Goal: Transaction & Acquisition: Purchase product/service

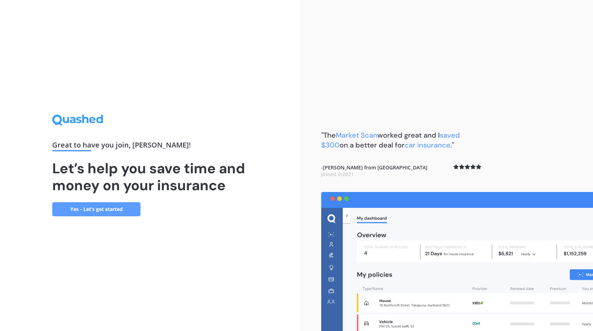
click at [82, 210] on link "Yes - Let’s get started" at bounding box center [96, 209] width 88 height 14
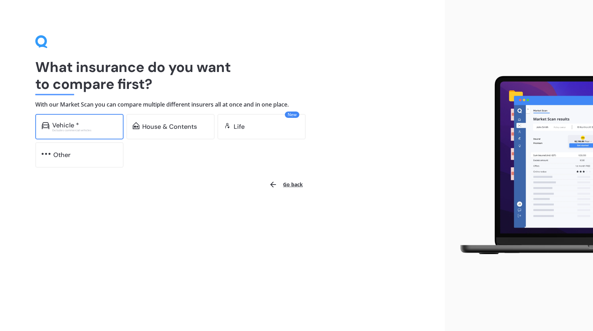
click at [91, 126] on div "Vehicle *" at bounding box center [84, 125] width 65 height 7
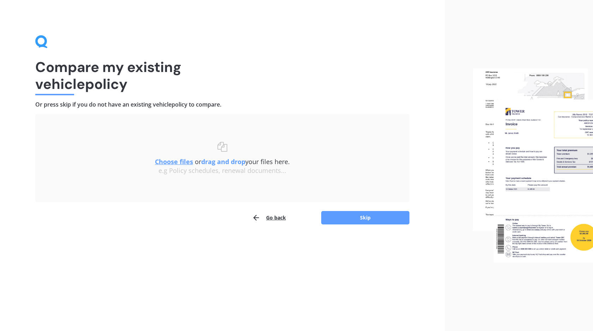
click at [172, 164] on u "Choose files" at bounding box center [174, 161] width 38 height 8
click at [352, 216] on button "Skip" at bounding box center [365, 217] width 88 height 13
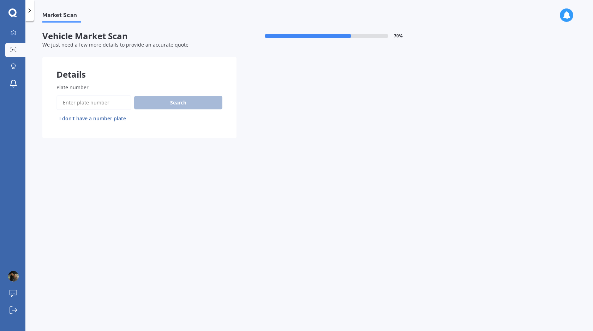
click at [95, 104] on input "Plate number" at bounding box center [93, 102] width 75 height 15
type input "GSW327"
click at [163, 98] on button "Search" at bounding box center [178, 102] width 88 height 13
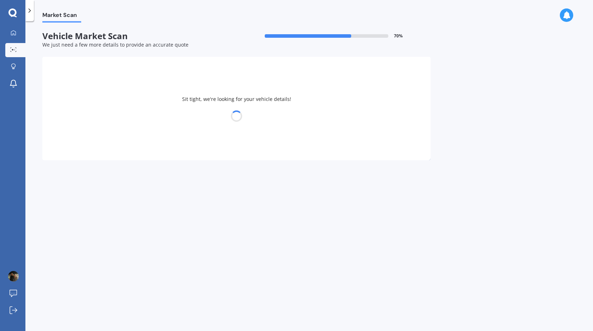
select select "TOYOTA"
select select "VITZ"
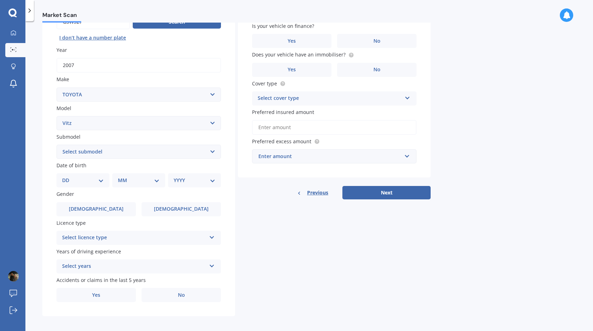
scroll to position [81, 0]
click at [86, 180] on select "DD 01 02 03 04 05 06 07 08 09 10 11 12 13 14 15 16 17 18 19 20 21 22 23 24 25 2…" at bounding box center [83, 180] width 42 height 8
select select "01"
click at [68, 177] on select "DD 01 02 03 04 05 06 07 08 09 10 11 12 13 14 15 16 17 18 19 20 21 22 23 24 25 2…" at bounding box center [83, 180] width 42 height 8
click at [134, 182] on select "MM 01 02 03 04 05 06 07 08 09 10 11 12" at bounding box center [139, 180] width 42 height 8
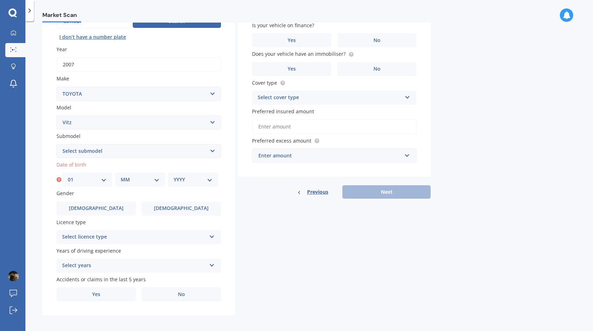
select select "12"
click at [121, 177] on select "MM 01 02 03 04 05 06 07 08 09 10 11 12" at bounding box center [140, 180] width 39 height 8
click at [197, 182] on select "YYYY 2025 2024 2023 2022 2021 2020 2019 2018 2017 2016 2015 2014 2013 2012 2011…" at bounding box center [193, 180] width 39 height 8
select select "2007"
click at [174, 177] on select "YYYY 2025 2024 2023 2022 2021 2020 2019 2018 2017 2016 2015 2014 2013 2012 2011…" at bounding box center [193, 180] width 39 height 8
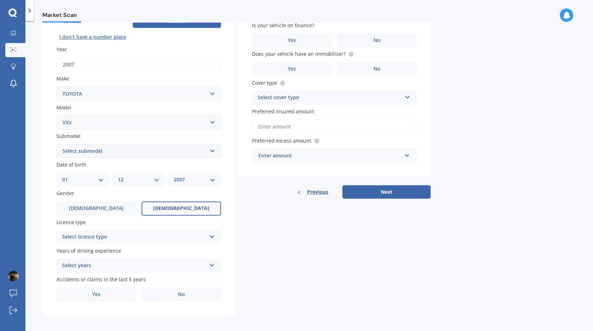
click at [175, 211] on span "[DEMOGRAPHIC_DATA]" at bounding box center [181, 208] width 56 height 6
click at [0, 0] on input "[DEMOGRAPHIC_DATA]" at bounding box center [0, 0] width 0 height 0
click at [153, 239] on div "Select licence type" at bounding box center [134, 237] width 144 height 8
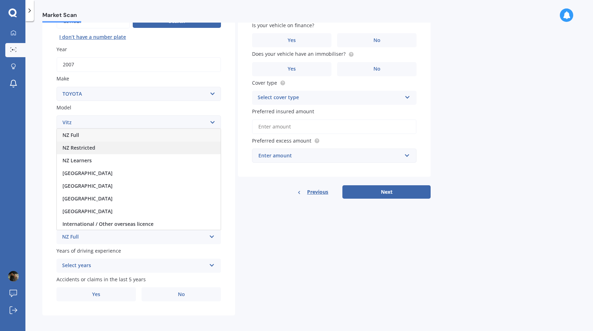
click at [105, 151] on div "NZ Restricted" at bounding box center [139, 147] width 164 height 13
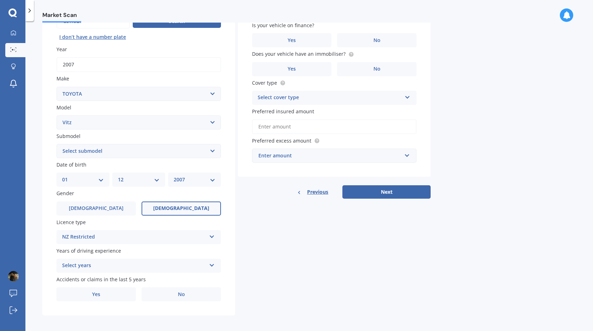
click at [123, 267] on div "Select years" at bounding box center [134, 265] width 144 height 8
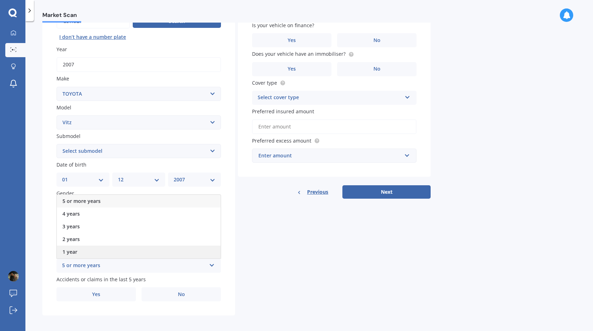
click at [116, 252] on div "1 year" at bounding box center [139, 252] width 164 height 13
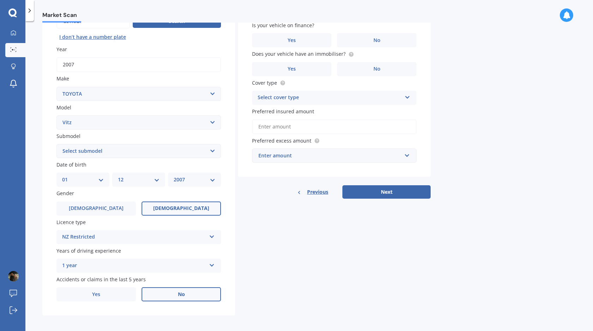
click at [175, 296] on label "No" at bounding box center [180, 294] width 79 height 14
click at [0, 0] on input "No" at bounding box center [0, 0] width 0 height 0
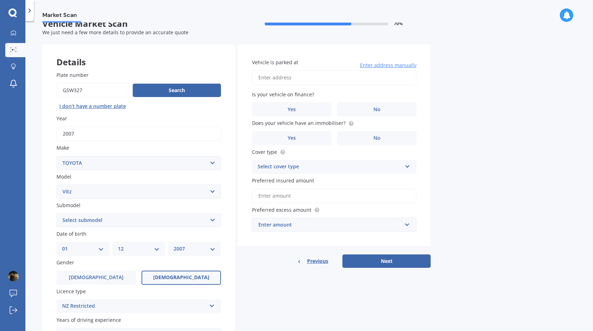
scroll to position [10, 0]
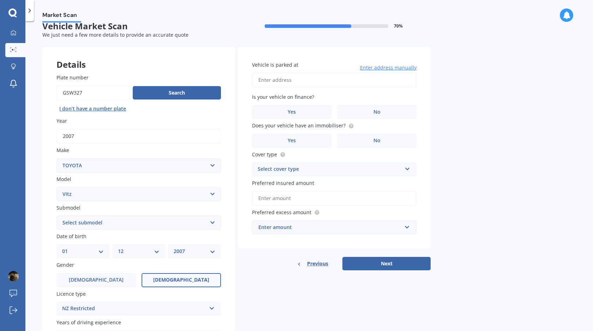
click at [310, 85] on input "Vehicle is parked at" at bounding box center [334, 80] width 164 height 15
type input "[STREET_ADDRESS]"
click at [365, 114] on label "No" at bounding box center [376, 112] width 79 height 14
click at [0, 0] on input "No" at bounding box center [0, 0] width 0 height 0
click at [361, 138] on label "No" at bounding box center [376, 141] width 79 height 14
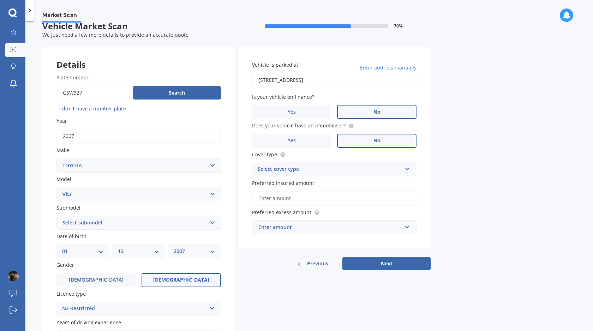
click at [0, 0] on input "No" at bounding box center [0, 0] width 0 height 0
click at [338, 169] on div "Select cover type" at bounding box center [330, 169] width 144 height 8
click at [318, 184] on div "Comprehensive" at bounding box center [334, 183] width 164 height 13
click at [320, 201] on input "Preferred insured amount" at bounding box center [334, 198] width 164 height 15
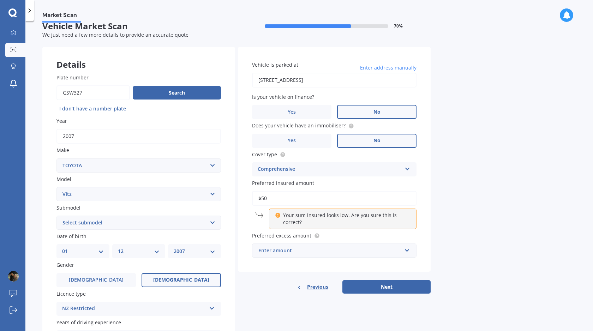
type input "$5"
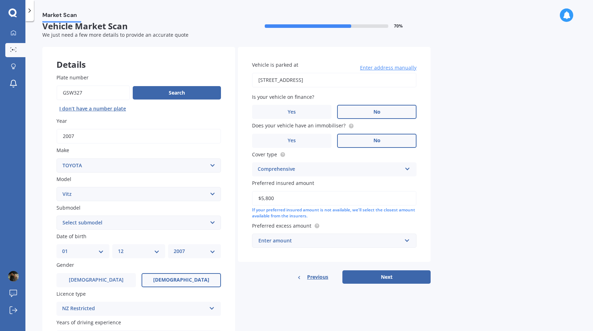
type input "$5,800"
click at [472, 172] on div "Market Scan Vehicle Market Scan 70 % We just need a few more details to provide…" at bounding box center [308, 178] width 567 height 310
click at [293, 244] on div "Enter amount" at bounding box center [329, 241] width 143 height 8
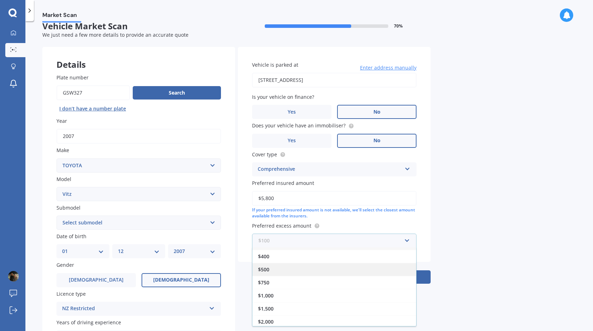
scroll to position [0, 0]
click at [275, 252] on div "$100" at bounding box center [334, 253] width 164 height 13
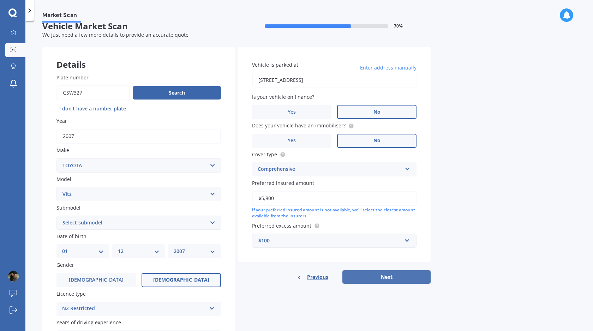
click at [372, 279] on button "Next" at bounding box center [386, 276] width 88 height 13
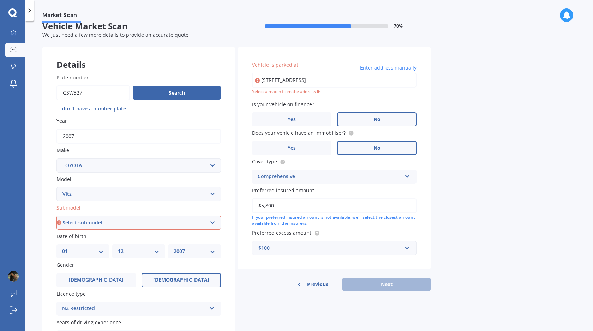
click at [113, 221] on select "Select submodel (All) Hybrid RS RS Turbo" at bounding box center [138, 223] width 164 height 14
select select "HYBRID"
click at [56, 216] on select "Select submodel (All) Hybrid RS RS Turbo" at bounding box center [138, 223] width 164 height 14
click at [471, 125] on div "Market Scan Vehicle Market Scan 70 % We just need a few more details to provide…" at bounding box center [308, 178] width 567 height 310
click at [357, 80] on input "[STREET_ADDRESS]" at bounding box center [334, 80] width 164 height 15
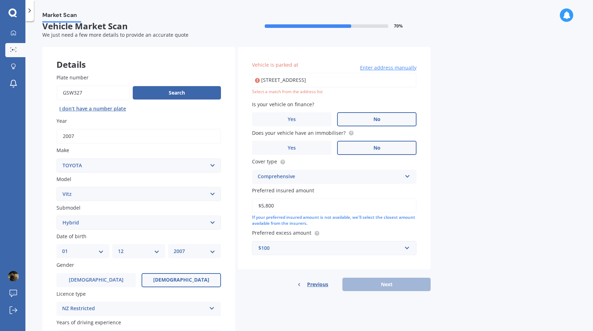
click at [339, 82] on input "[STREET_ADDRESS]" at bounding box center [334, 80] width 164 height 15
click at [385, 82] on input "[STREET_ADDRESS]" at bounding box center [334, 80] width 164 height 15
drag, startPoint x: 392, startPoint y: 79, endPoint x: 284, endPoint y: 77, distance: 108.0
click at [284, 77] on input "[STREET_ADDRESS]" at bounding box center [334, 80] width 164 height 15
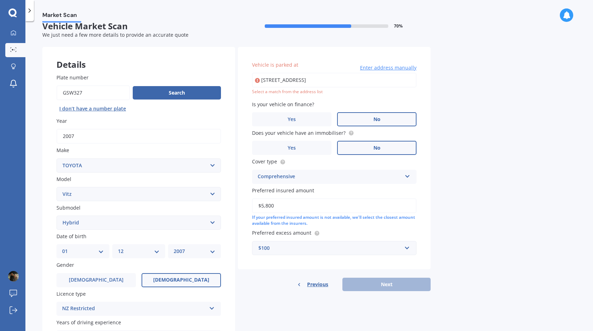
type input "[STREET_ADDRESS]"
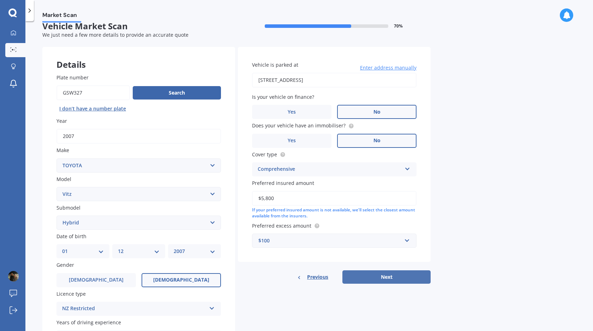
click at [390, 276] on button "Next" at bounding box center [386, 276] width 88 height 13
select select "01"
select select "12"
select select "2007"
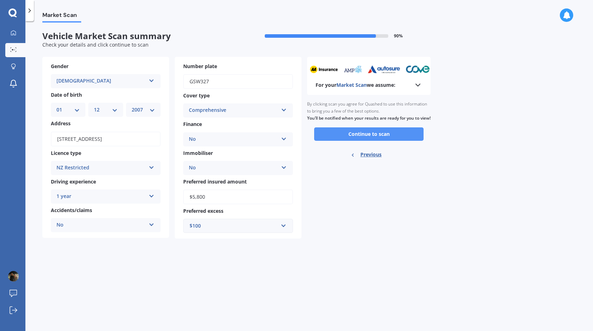
click at [349, 141] on button "Continue to scan" at bounding box center [368, 133] width 109 height 13
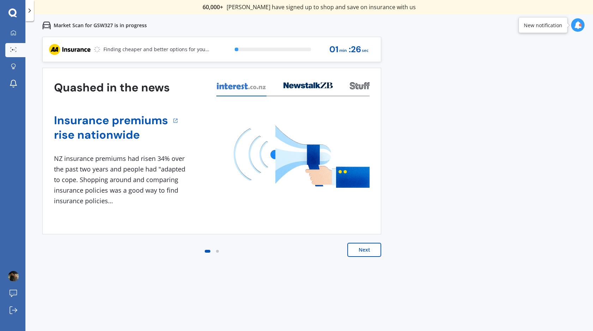
click at [362, 250] on button "Next" at bounding box center [364, 250] width 34 height 14
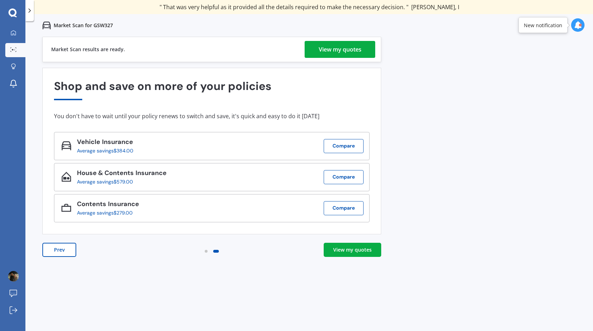
click at [331, 51] on div "View my quotes" at bounding box center [340, 49] width 43 height 17
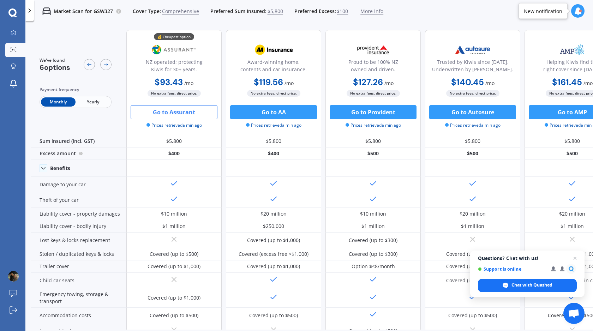
click at [174, 109] on button "Go to Assurant" at bounding box center [174, 112] width 87 height 14
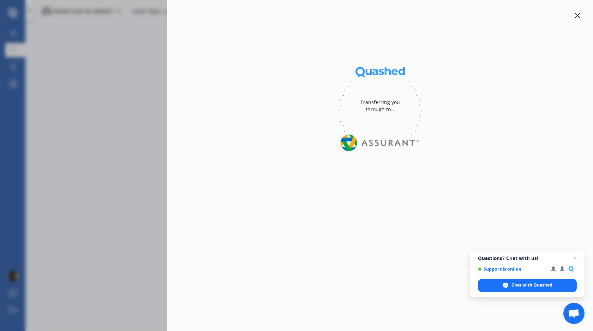
click at [574, 257] on span "Open chat" at bounding box center [574, 258] width 8 height 8
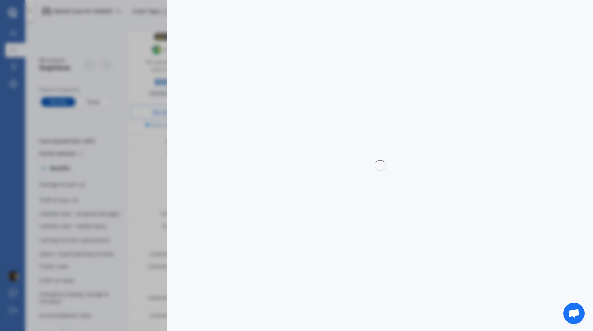
select select "Monthly"
select select "full"
select select "0"
select select "Manawatu / Wanganui"
select select "TOYOTA"
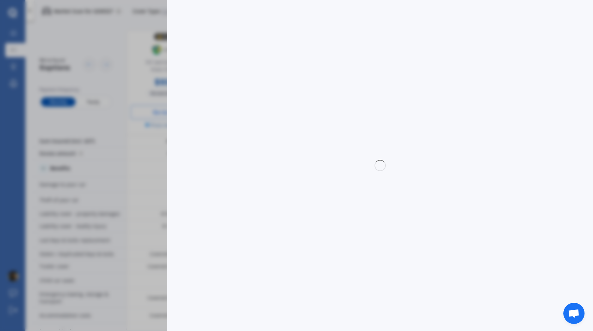
select select "VITZ"
select select "HYBRID"
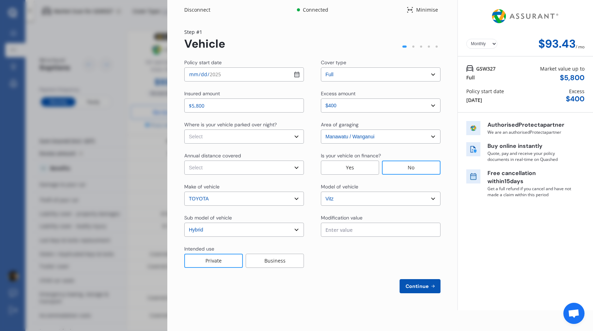
click at [120, 116] on div "Disconnect Connected Minimise Yearly Monthly $93.43 / mo Step # 1 Vehicle Polic…" at bounding box center [296, 165] width 593 height 331
click at [349, 71] on select "Select cover type 3rd Party Full" at bounding box center [381, 74] width 120 height 14
click at [321, 67] on select "Select cover type 3rd Party Full" at bounding box center [381, 74] width 120 height 14
click at [364, 73] on select "Select cover type 3rd Party Full" at bounding box center [381, 74] width 120 height 14
click at [321, 67] on select "Select cover type 3rd Party Full" at bounding box center [381, 74] width 120 height 14
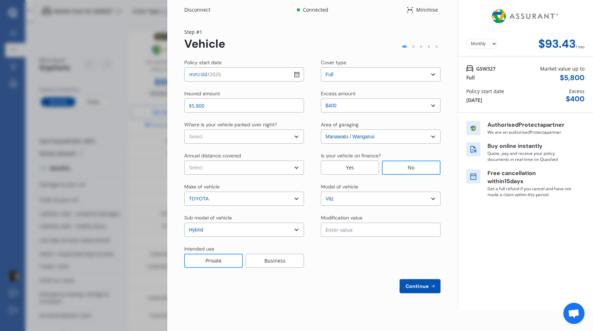
click at [357, 80] on select "Select cover type 3rd Party Full" at bounding box center [381, 74] width 120 height 14
click at [321, 67] on select "Select cover type 3rd Party Full" at bounding box center [381, 74] width 120 height 14
click at [358, 71] on select "Select cover type 3rd Party Full" at bounding box center [381, 74] width 120 height 14
select select "full"
click at [321, 67] on select "Select cover type 3rd Party Full" at bounding box center [381, 74] width 120 height 14
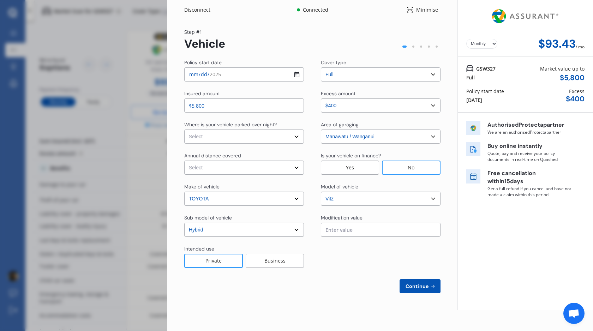
click at [350, 54] on div "Step # 1 Vehicle Policy start date [DATE] Cover type Select cover type 3rd Part…" at bounding box center [312, 160] width 256 height 265
click at [97, 103] on div "Disconnect Connected Minimise Yearly Monthly $93.43 / mo Step # 1 Vehicle Polic…" at bounding box center [296, 165] width 593 height 331
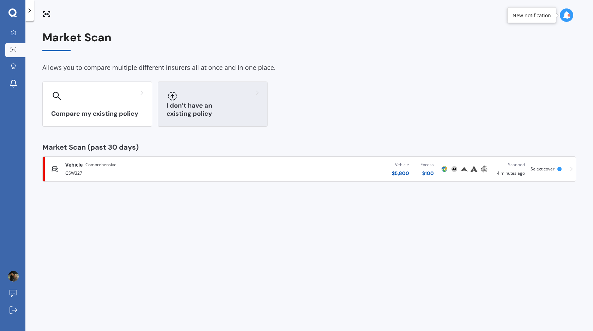
click at [206, 105] on div "I don’t have an existing policy" at bounding box center [213, 103] width 110 height 45
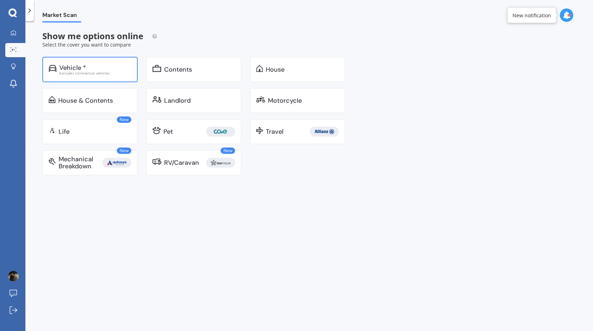
click at [86, 65] on div "Vehicle *" at bounding box center [95, 67] width 72 height 7
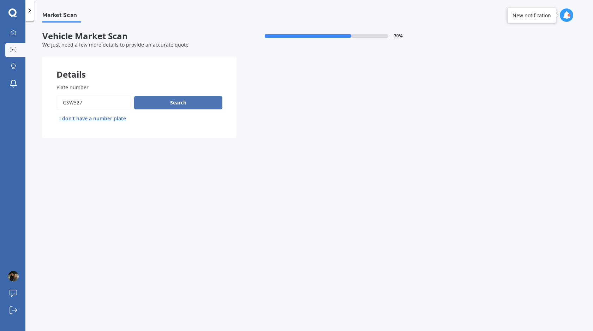
click at [158, 107] on button "Search" at bounding box center [178, 102] width 88 height 13
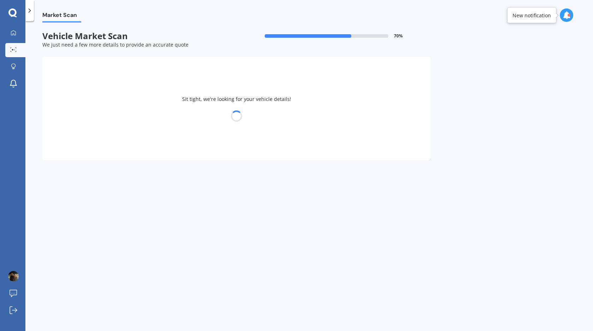
select select "TOYOTA"
select select "VITZ"
select select "01"
select select "12"
select select "2007"
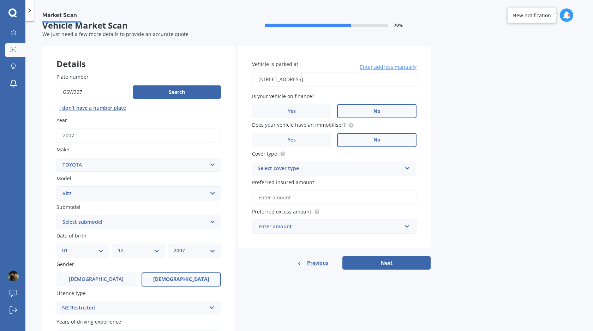
scroll to position [11, 0]
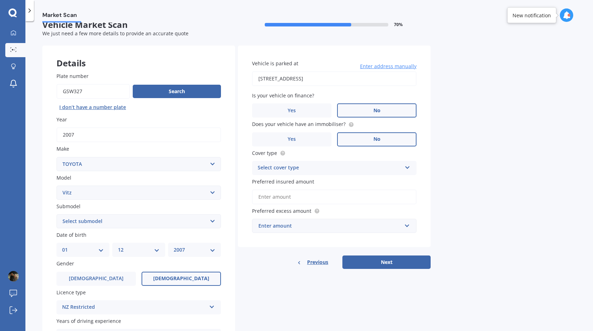
click at [320, 168] on div "Select cover type" at bounding box center [330, 168] width 144 height 8
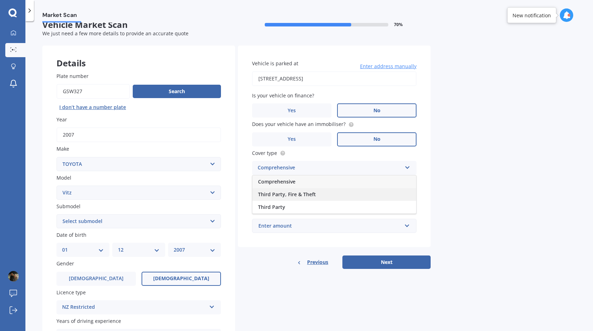
click at [296, 194] on span "Third Party, Fire & Theft" at bounding box center [287, 194] width 58 height 7
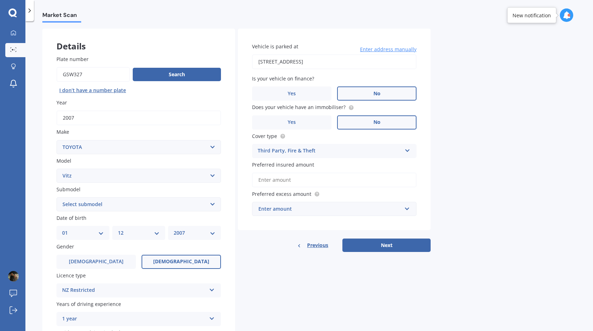
scroll to position [29, 0]
click at [357, 182] on input "Preferred insured amount" at bounding box center [334, 179] width 164 height 15
type input "$5,800"
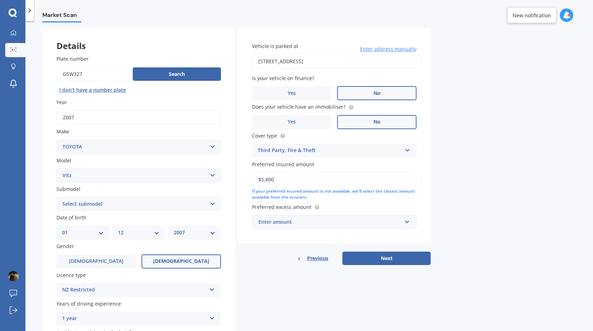
click at [315, 223] on div "Enter amount" at bounding box center [329, 222] width 143 height 8
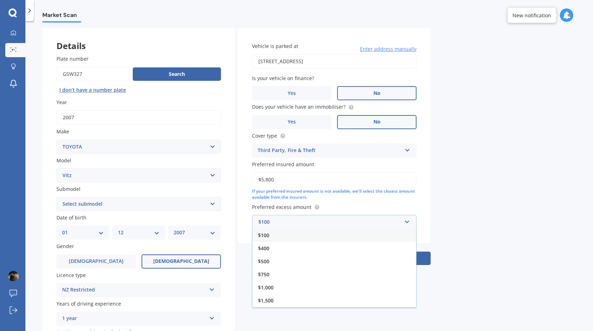
click at [299, 237] on div "$100" at bounding box center [334, 235] width 164 height 13
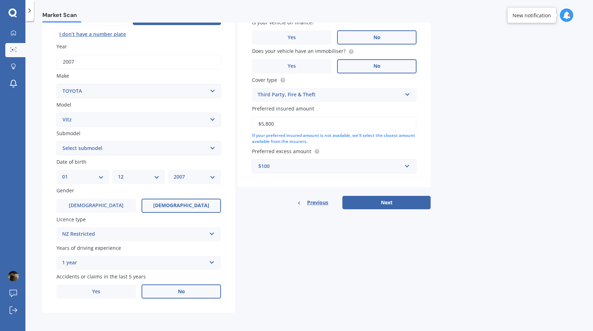
scroll to position [86, 0]
click at [99, 153] on select "Select submodel (All) Hybrid RS RS Turbo" at bounding box center [138, 148] width 164 height 14
select select "HYBRID"
click at [56, 141] on select "Select submodel (All) Hybrid RS RS Turbo" at bounding box center [138, 148] width 164 height 14
click at [415, 199] on button "Next" at bounding box center [386, 202] width 88 height 13
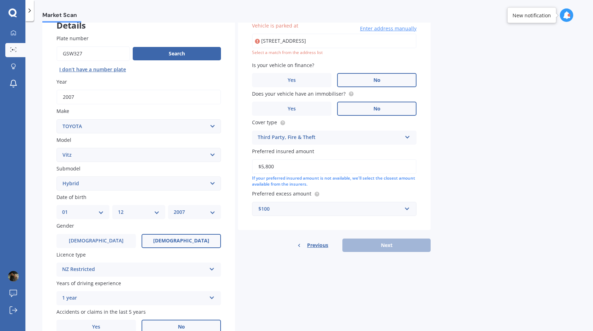
scroll to position [48, 0]
type input "[STREET_ADDRESS]"
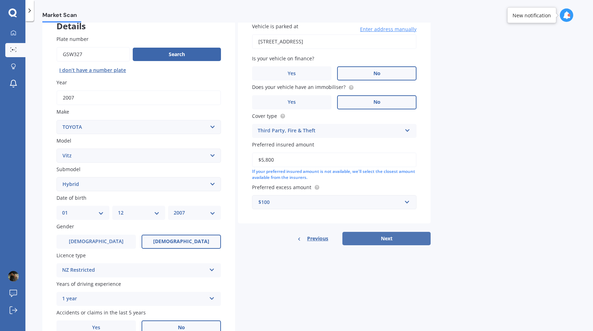
click at [384, 244] on button "Next" at bounding box center [386, 238] width 88 height 13
select select "01"
select select "12"
select select "2007"
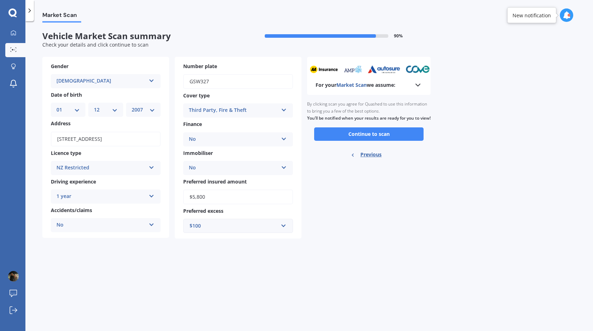
scroll to position [0, 0]
click at [346, 140] on button "Continue to scan" at bounding box center [368, 133] width 109 height 13
